Goal: Task Accomplishment & Management: Use online tool/utility

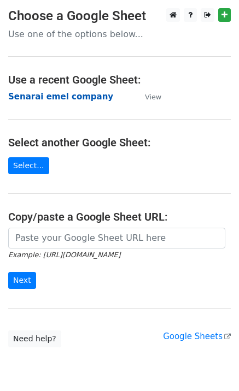
click at [68, 98] on strong "Senarai emel company" at bounding box center [60, 97] width 105 height 10
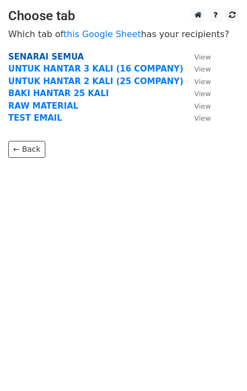
click at [41, 57] on strong "SENARAI SEMUA" at bounding box center [45, 57] width 75 height 10
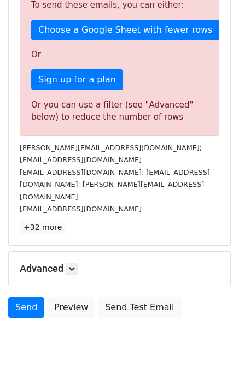
scroll to position [294, 0]
